Goal: Task Accomplishment & Management: Manage account settings

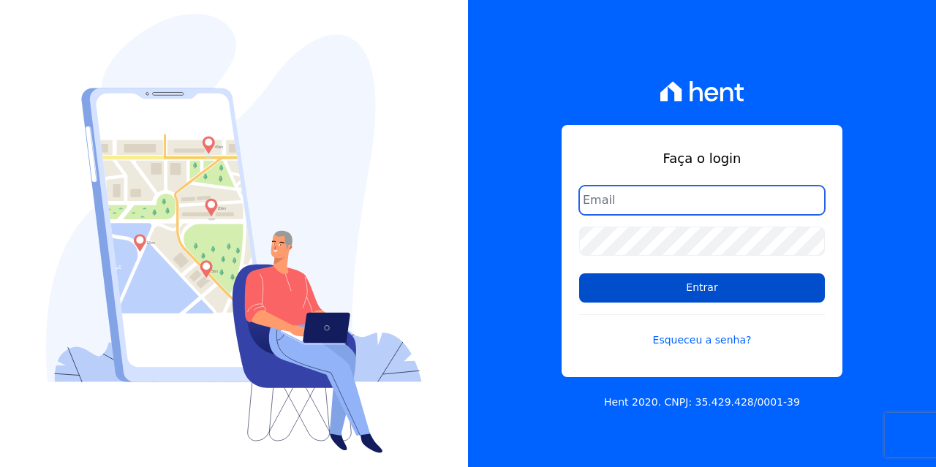
type input "[EMAIL_ADDRESS][DOMAIN_NAME]"
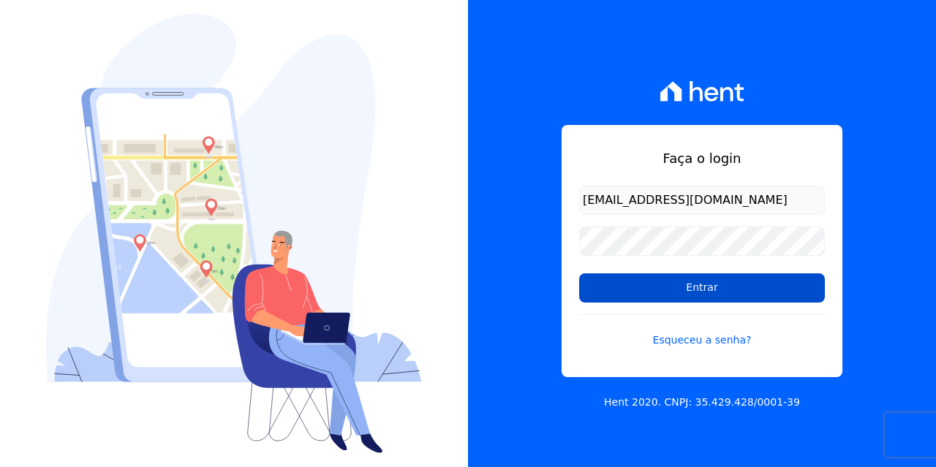
click at [672, 287] on input "Entrar" at bounding box center [702, 287] width 246 height 29
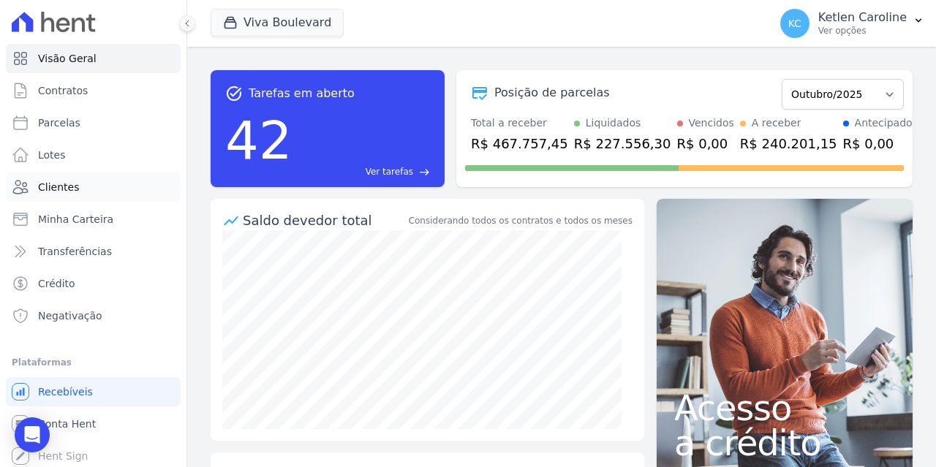
click at [72, 180] on span "Clientes" at bounding box center [58, 187] width 41 height 15
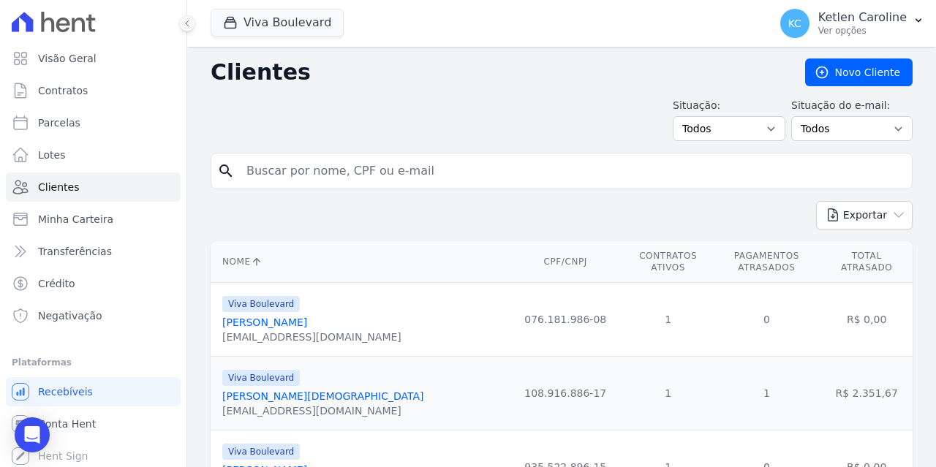
click at [336, 170] on input "search" at bounding box center [572, 170] width 668 height 29
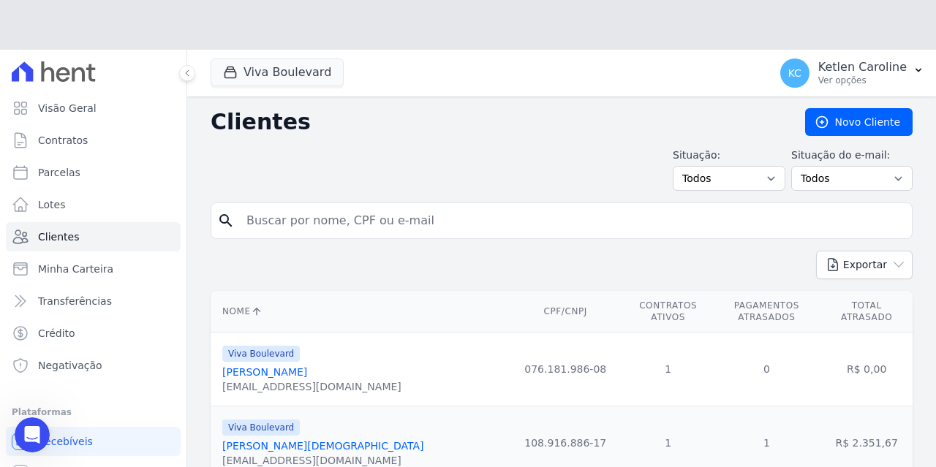
paste input "FC PARTICIPACOES, EMPREENDIMENTOS & ADMINISTRACAO DE BENS LTDA"
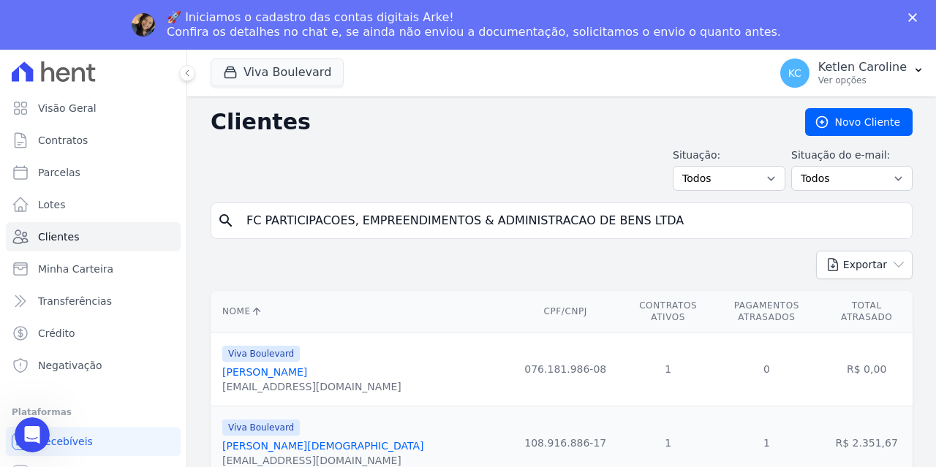
type input "FC PARTICIPACOES, EMPREENDIMENTOS & ADMINISTRACAO DE BENS LTDA"
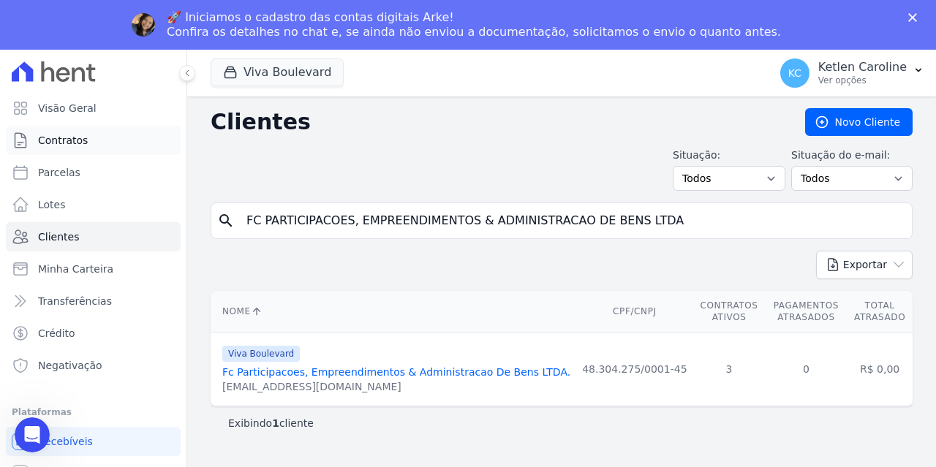
click at [66, 136] on span "Contratos" at bounding box center [63, 140] width 50 height 15
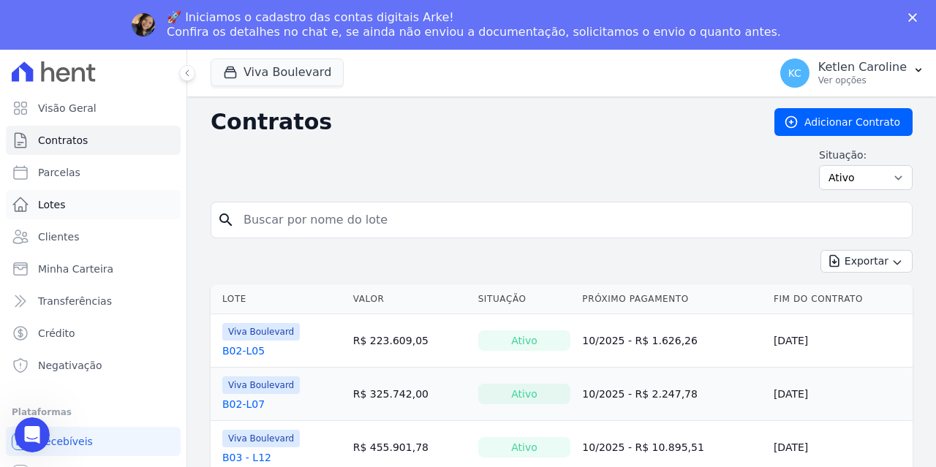
click at [76, 201] on link "Lotes" at bounding box center [93, 204] width 175 height 29
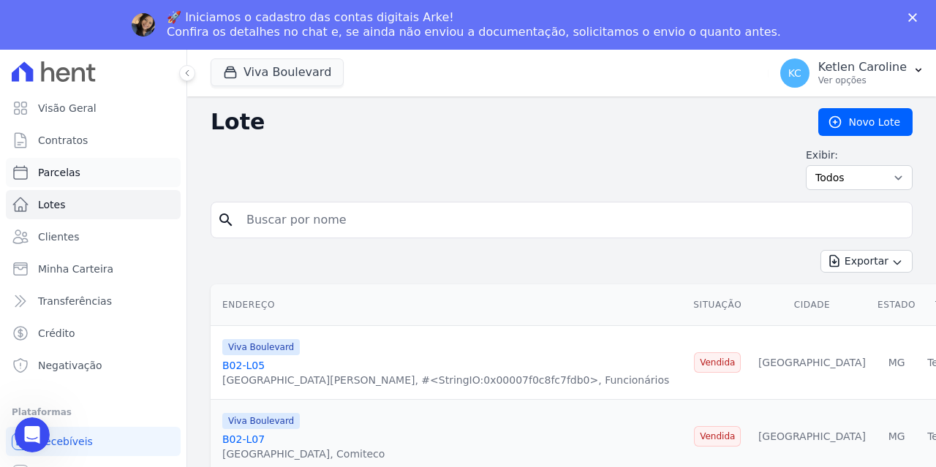
click at [76, 164] on link "Parcelas" at bounding box center [93, 172] width 175 height 29
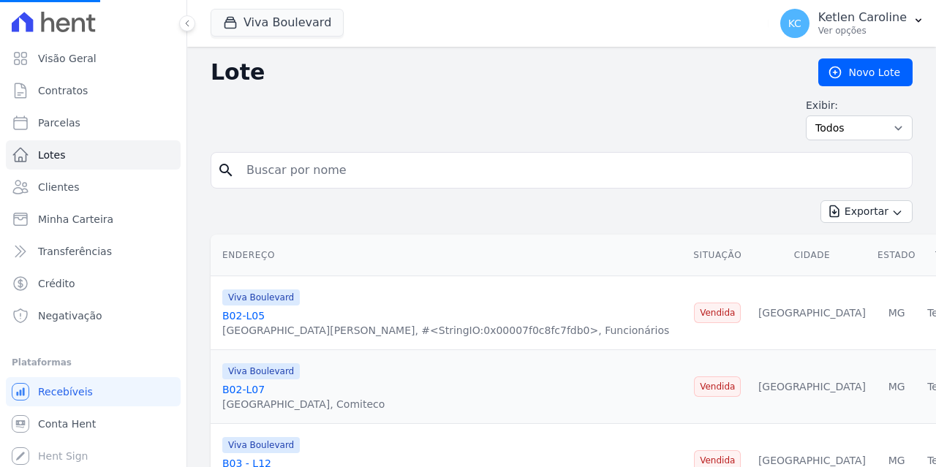
select select
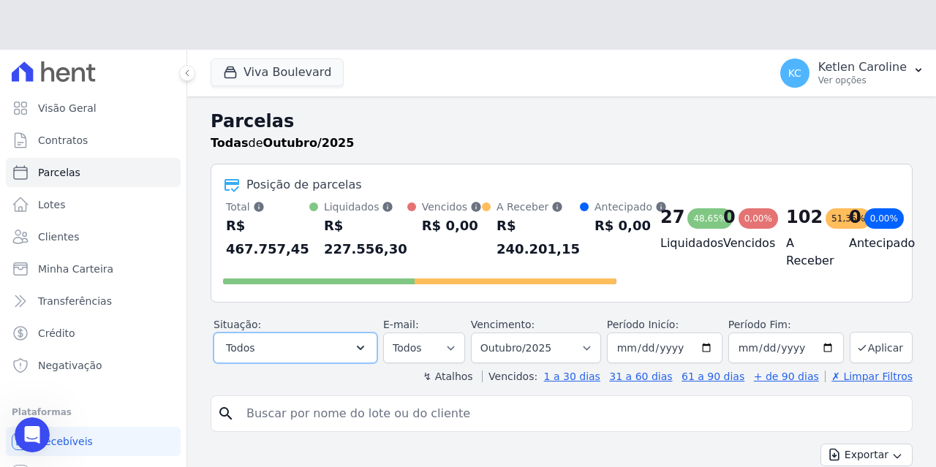
click at [340, 352] on button "Todos" at bounding box center [295, 348] width 164 height 31
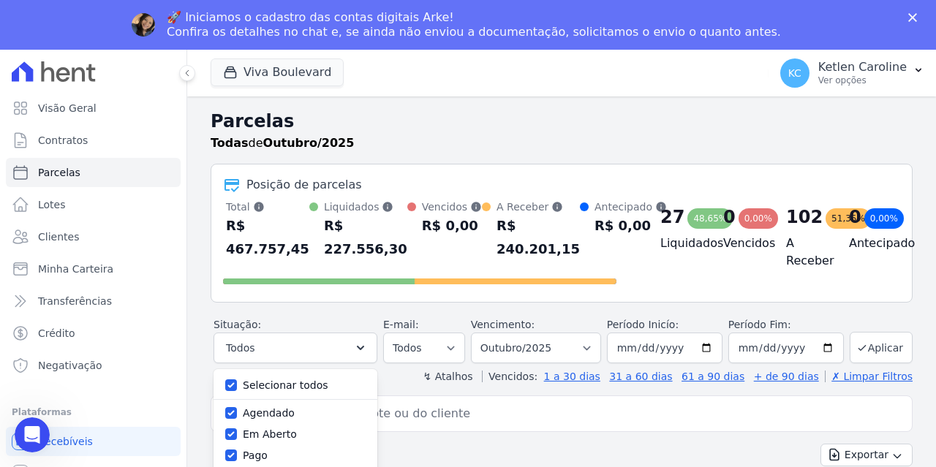
click at [472, 406] on input "search" at bounding box center [572, 413] width 668 height 29
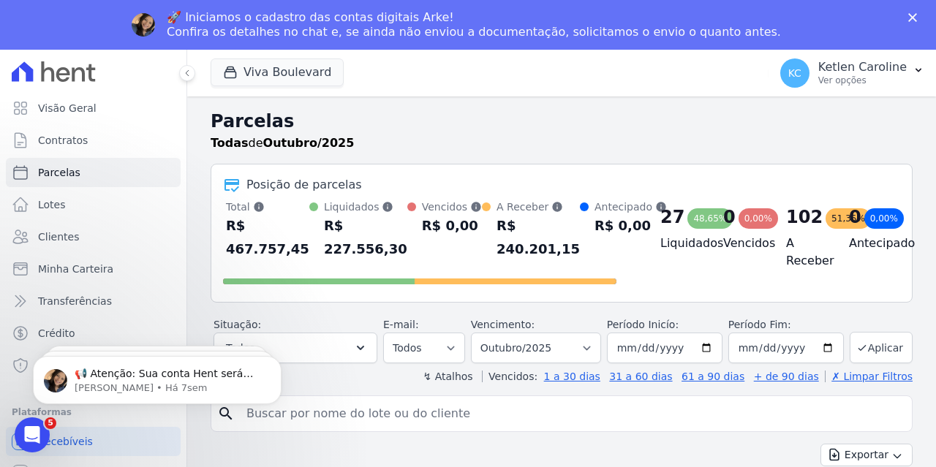
click at [909, 11] on div "🚀 Iniciamos o cadastro das contas digitais Arke! Confira os detalhes no chat e,…" at bounding box center [468, 25] width 936 height 38
click at [915, 14] on polygon "Fechar" at bounding box center [912, 17] width 9 height 9
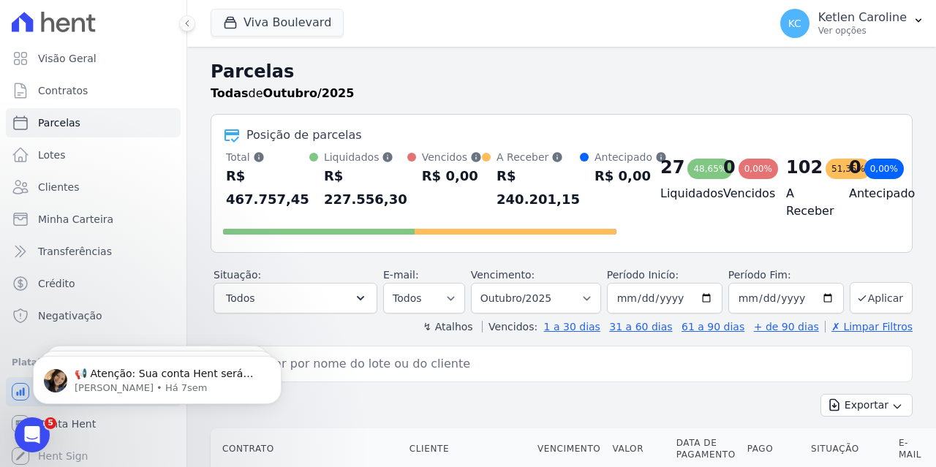
click at [388, 363] on input "search" at bounding box center [572, 363] width 668 height 29
paste input "FC PARTICIPACOES, EMPREENDIMENTOS & ADMINISTRACAO DE BENS LTDA"
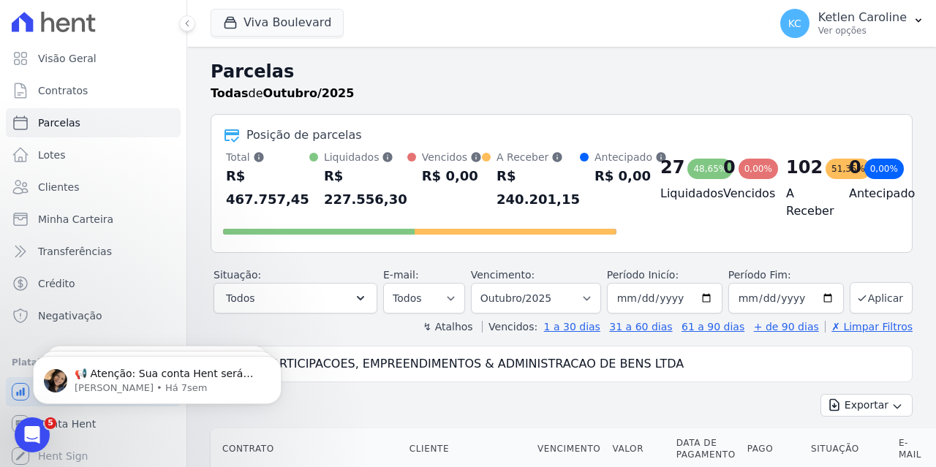
type input "FC PARTICIPACOES, EMPREENDIMENTOS & ADMINISTRACAO DE BENS LTDA"
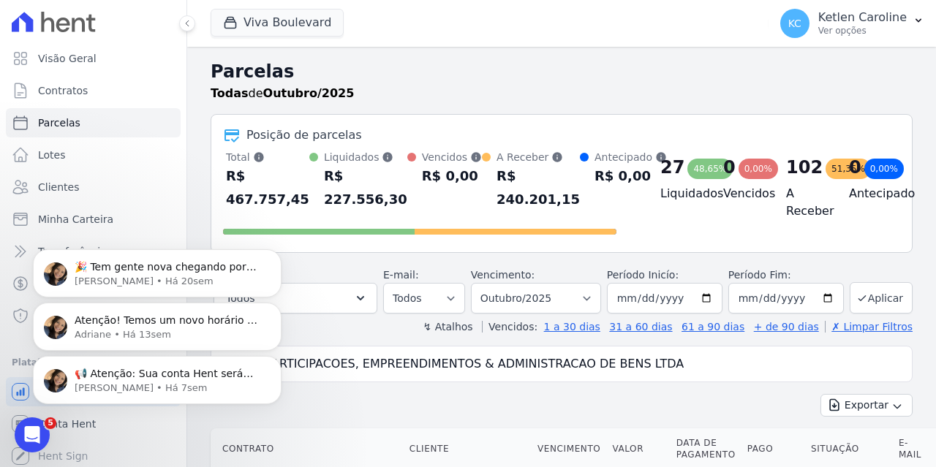
select select
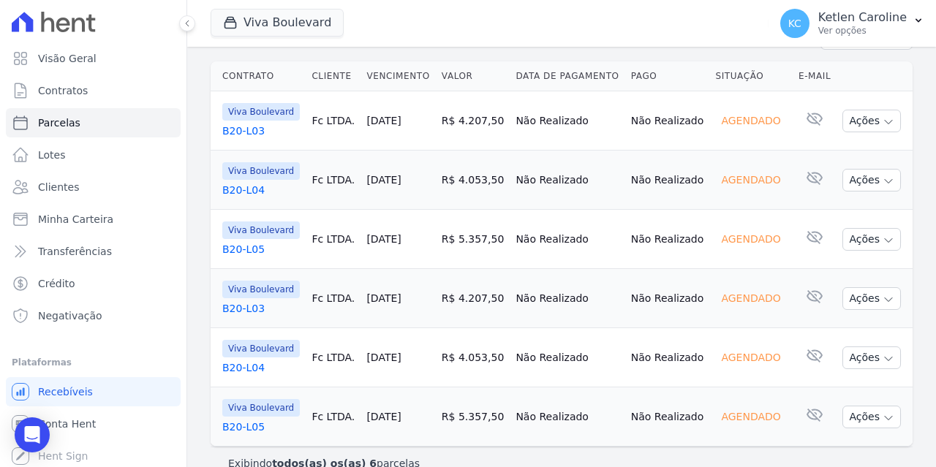
scroll to position [243, 0]
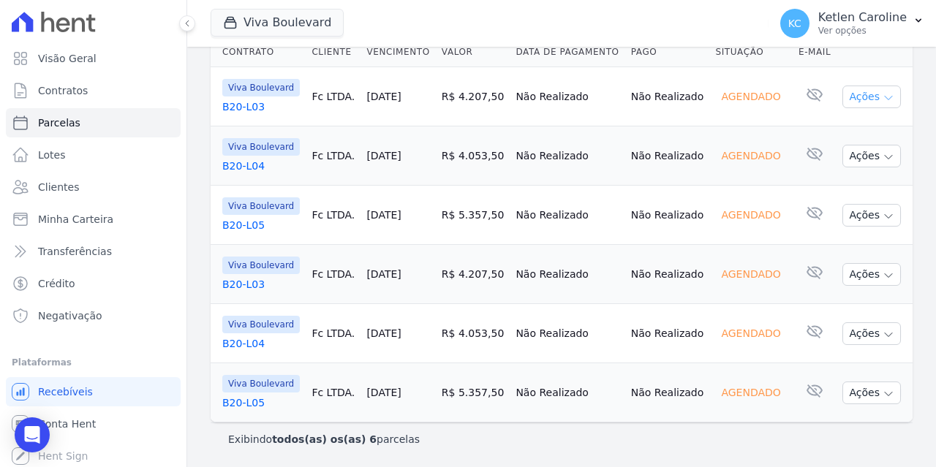
click at [842, 95] on button "Ações" at bounding box center [871, 97] width 58 height 23
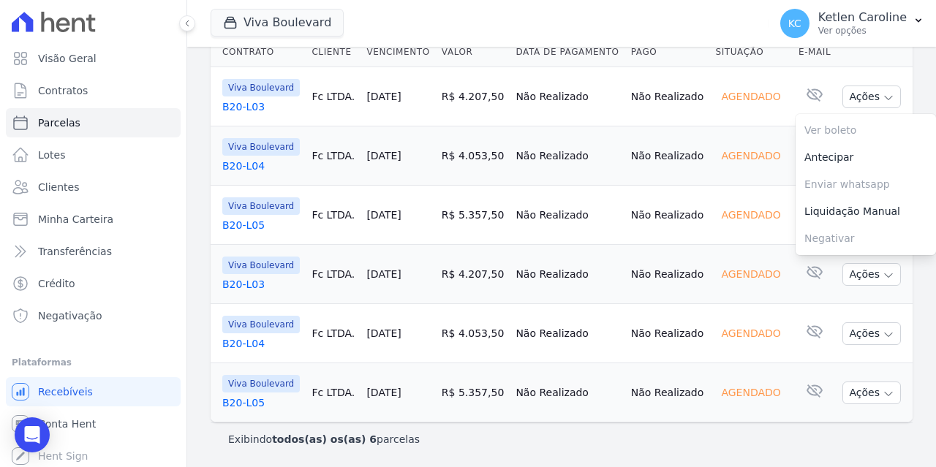
click at [724, 94] on div "Agendado" at bounding box center [750, 96] width 71 height 20
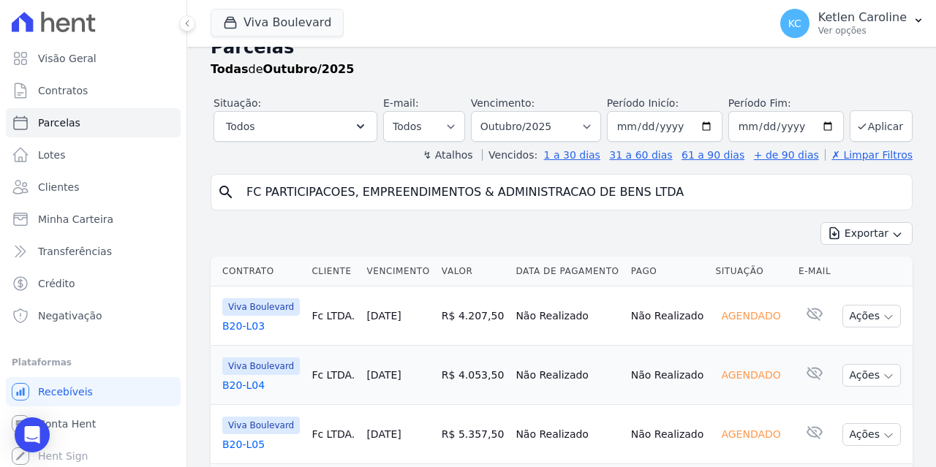
scroll to position [97, 0]
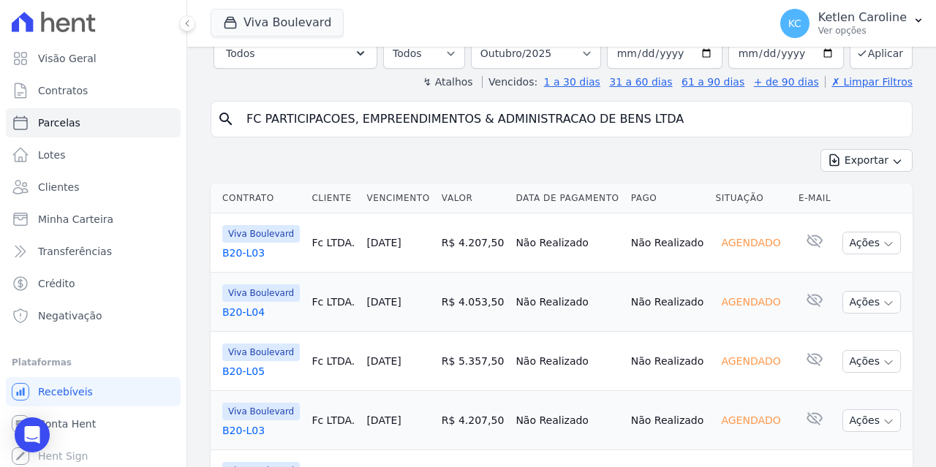
click at [242, 253] on link "B20-L03" at bounding box center [260, 253] width 77 height 15
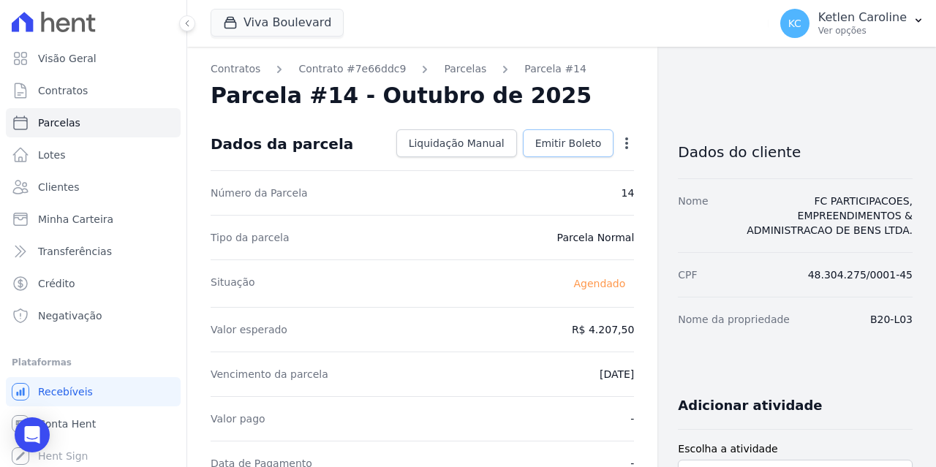
click at [571, 143] on span "Emitir Boleto" at bounding box center [568, 143] width 67 height 15
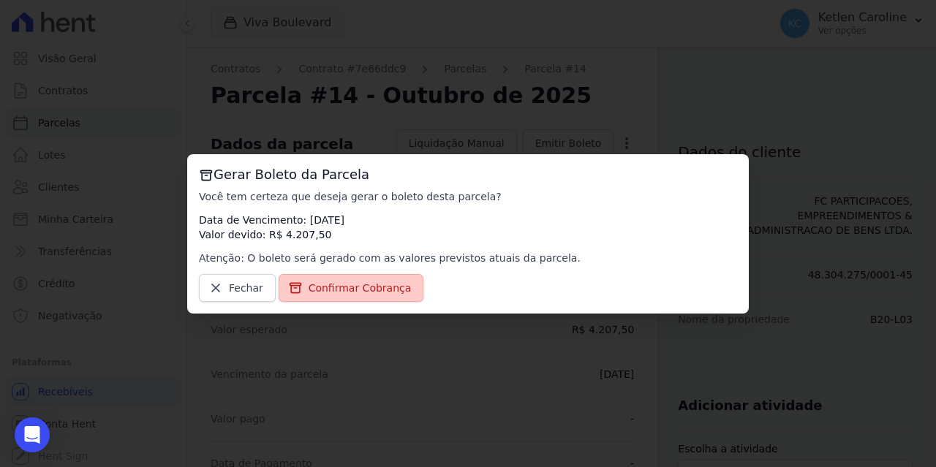
click at [385, 284] on span "Confirmar Cobrança" at bounding box center [359, 288] width 103 height 15
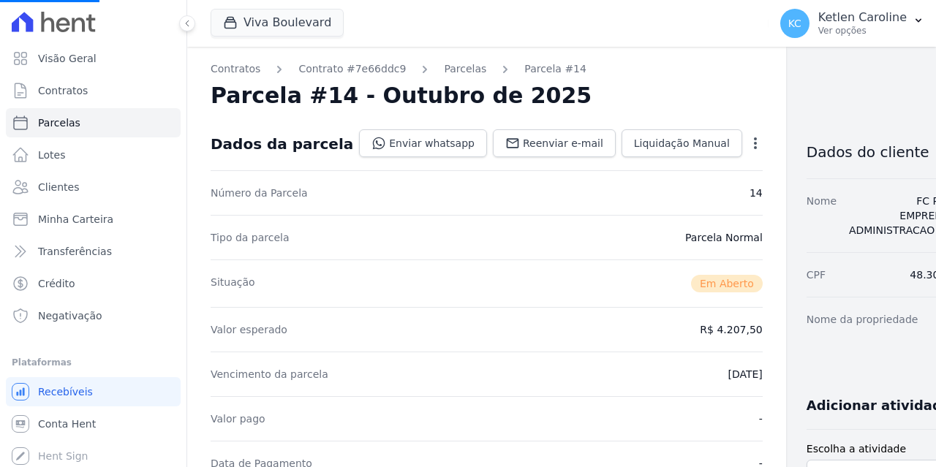
select select
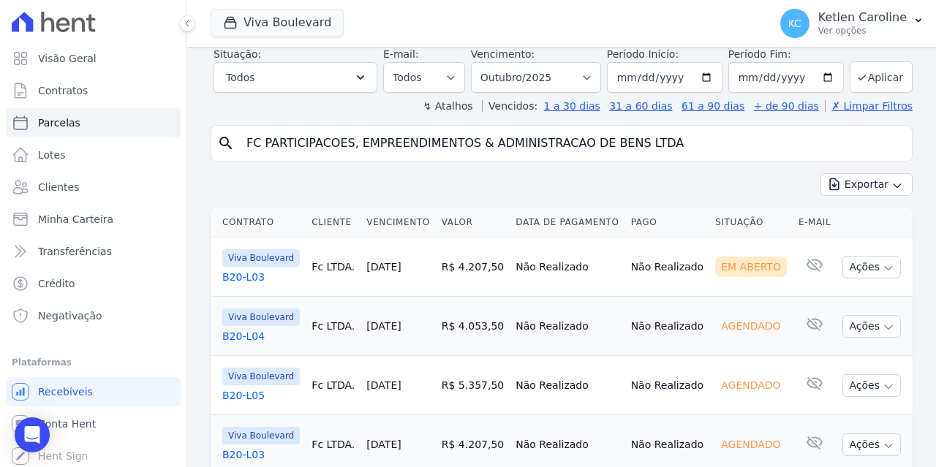
scroll to position [146, 0]
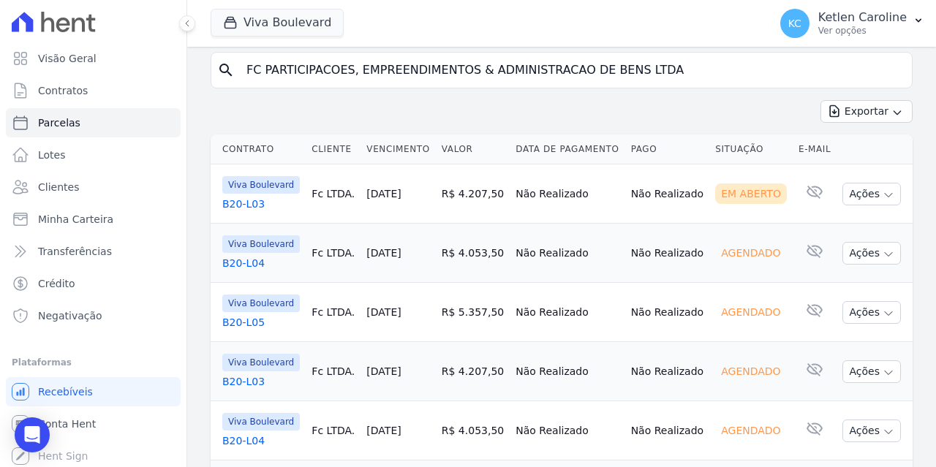
click at [239, 258] on link "B20-L04" at bounding box center [260, 263] width 77 height 15
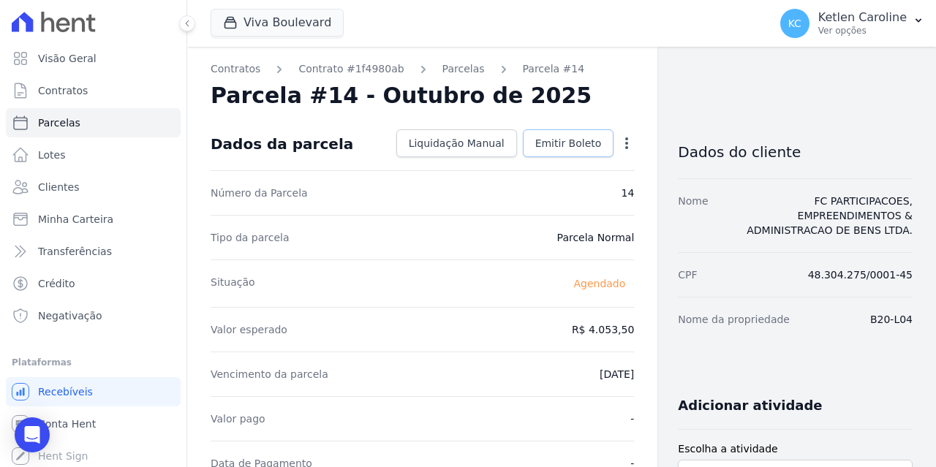
click at [557, 148] on span "Emitir Boleto" at bounding box center [568, 143] width 67 height 15
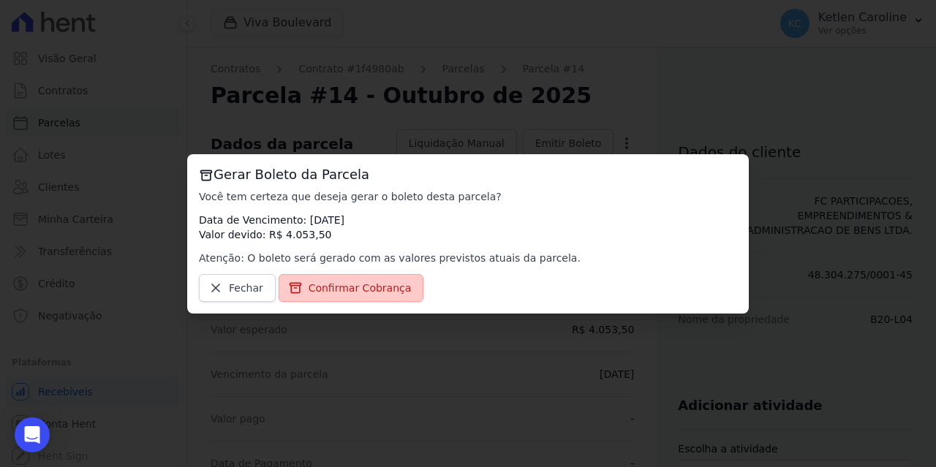
click at [353, 292] on span "Confirmar Cobrança" at bounding box center [359, 288] width 103 height 15
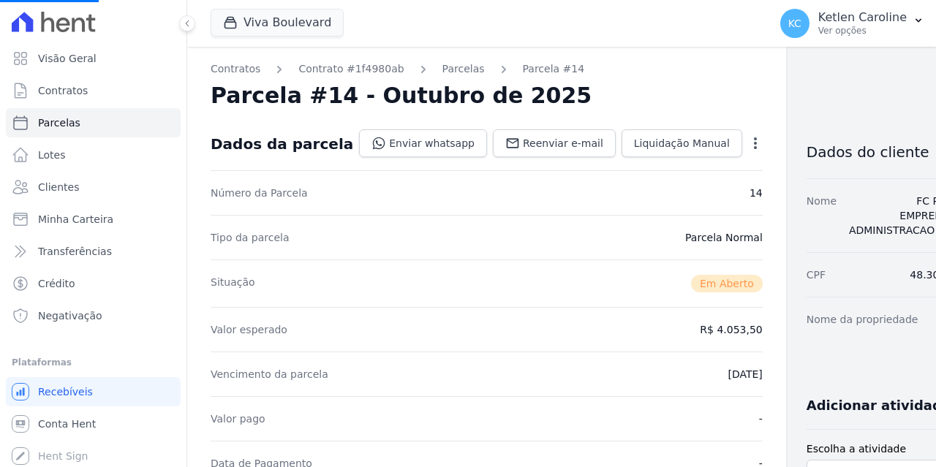
select select
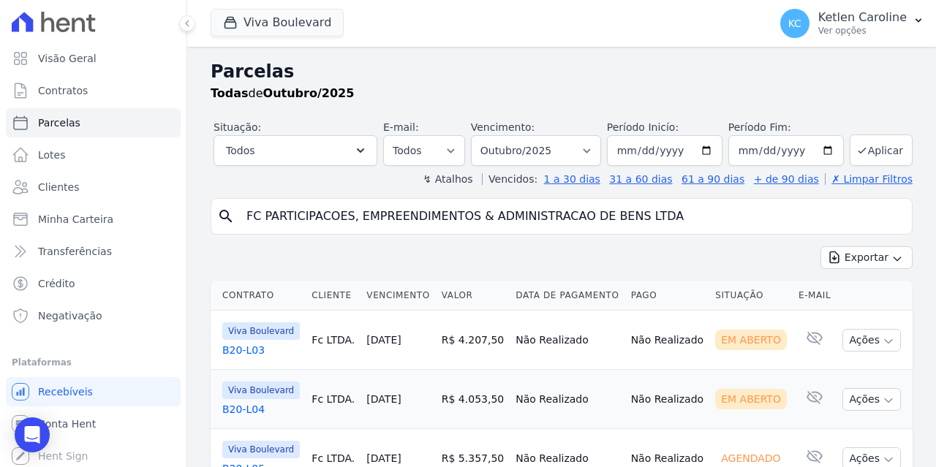
scroll to position [73, 0]
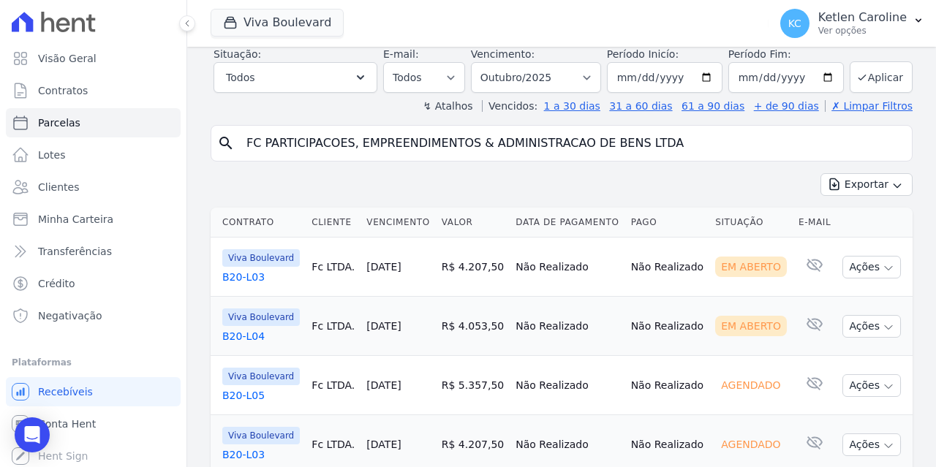
click at [241, 395] on link "B20-L05" at bounding box center [260, 395] width 77 height 15
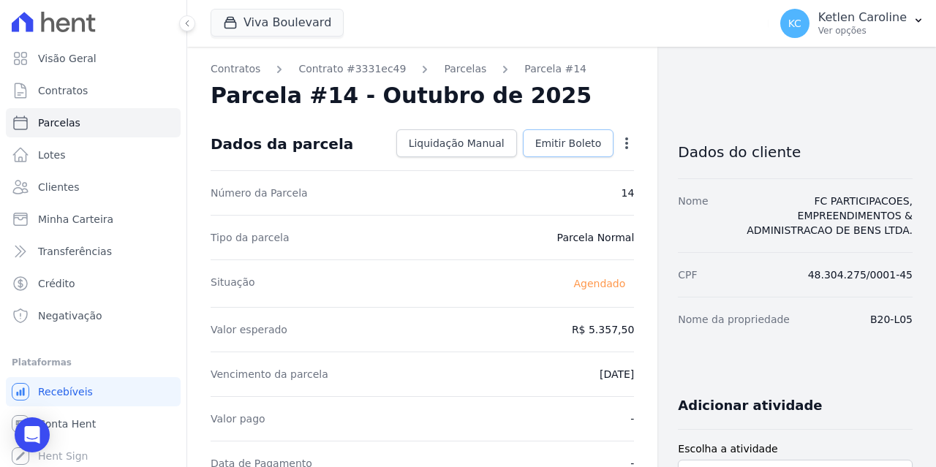
click at [563, 148] on span "Emitir Boleto" at bounding box center [568, 143] width 67 height 15
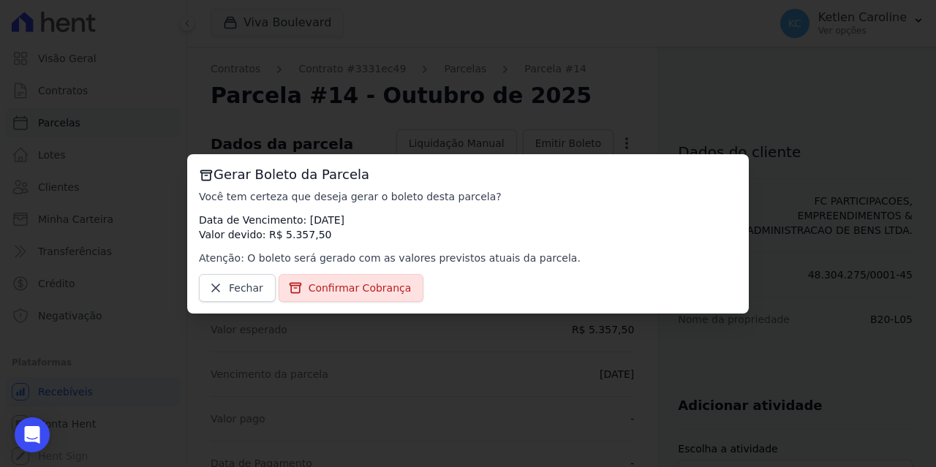
click at [355, 308] on div "Gerar Boleto da Parcela Você tem certeza que deseja gerar o boleto [PERSON_NAME…" at bounding box center [467, 233] width 561 height 159
click at [360, 295] on span "Confirmar Cobrança" at bounding box center [359, 288] width 103 height 15
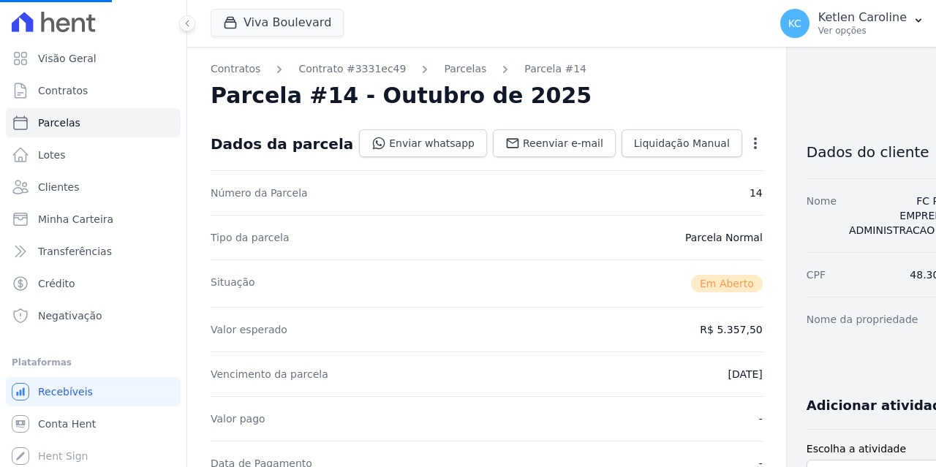
select select
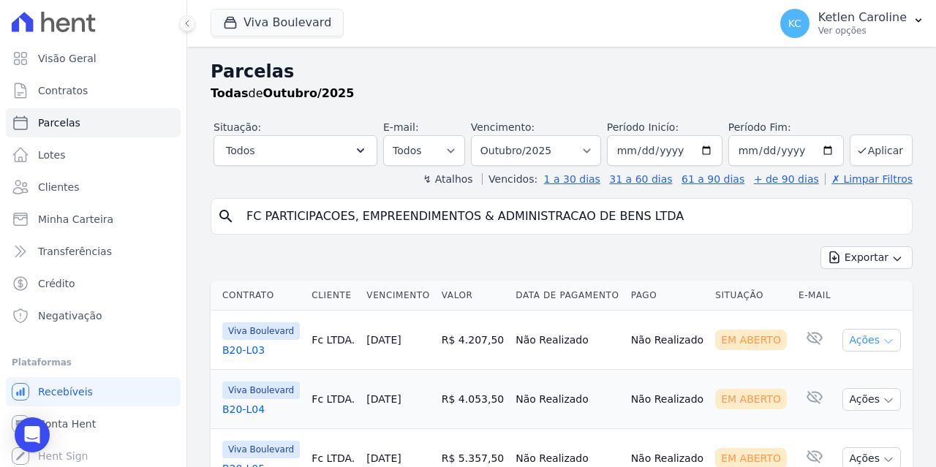
click at [847, 343] on button "Ações" at bounding box center [871, 340] width 58 height 23
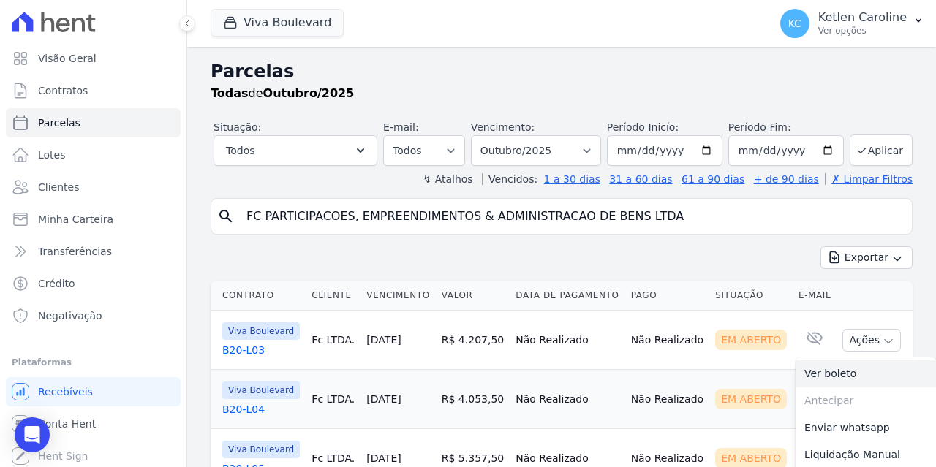
click at [839, 368] on link "Ver boleto" at bounding box center [865, 373] width 140 height 27
click at [738, 416] on td "Em Aberto" at bounding box center [750, 399] width 83 height 59
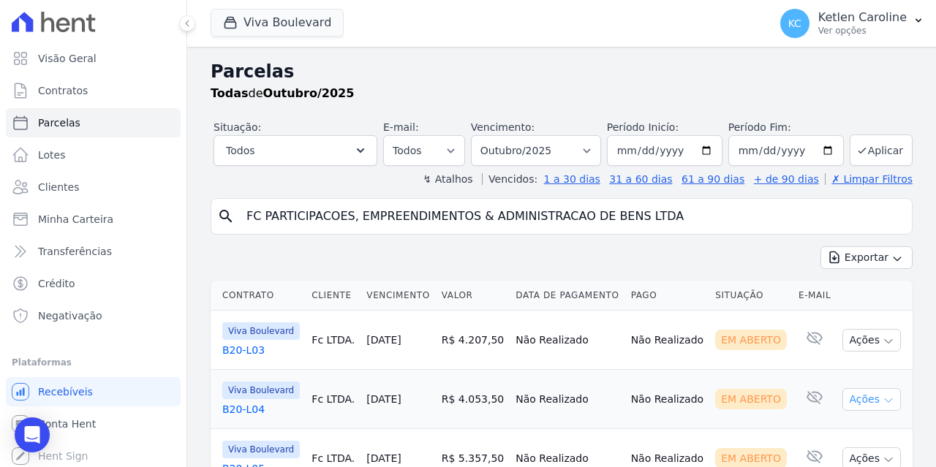
click at [850, 400] on button "Ações" at bounding box center [871, 399] width 58 height 23
click at [827, 432] on link "Ver boleto" at bounding box center [865, 433] width 140 height 27
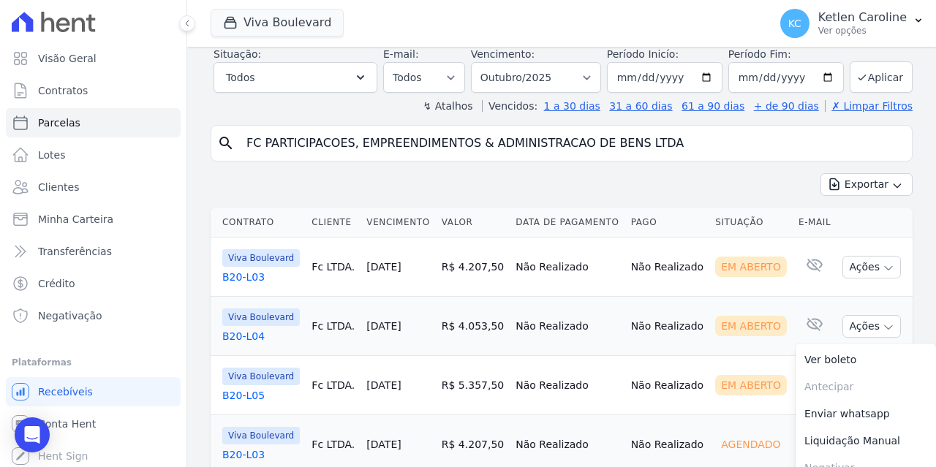
click at [744, 374] on td "Em Aberto" at bounding box center [750, 385] width 83 height 59
click at [849, 384] on button "Ações" at bounding box center [871, 385] width 58 height 23
click at [817, 417] on link "Ver boleto" at bounding box center [865, 419] width 140 height 27
